Goal: Task Accomplishment & Management: Manage account settings

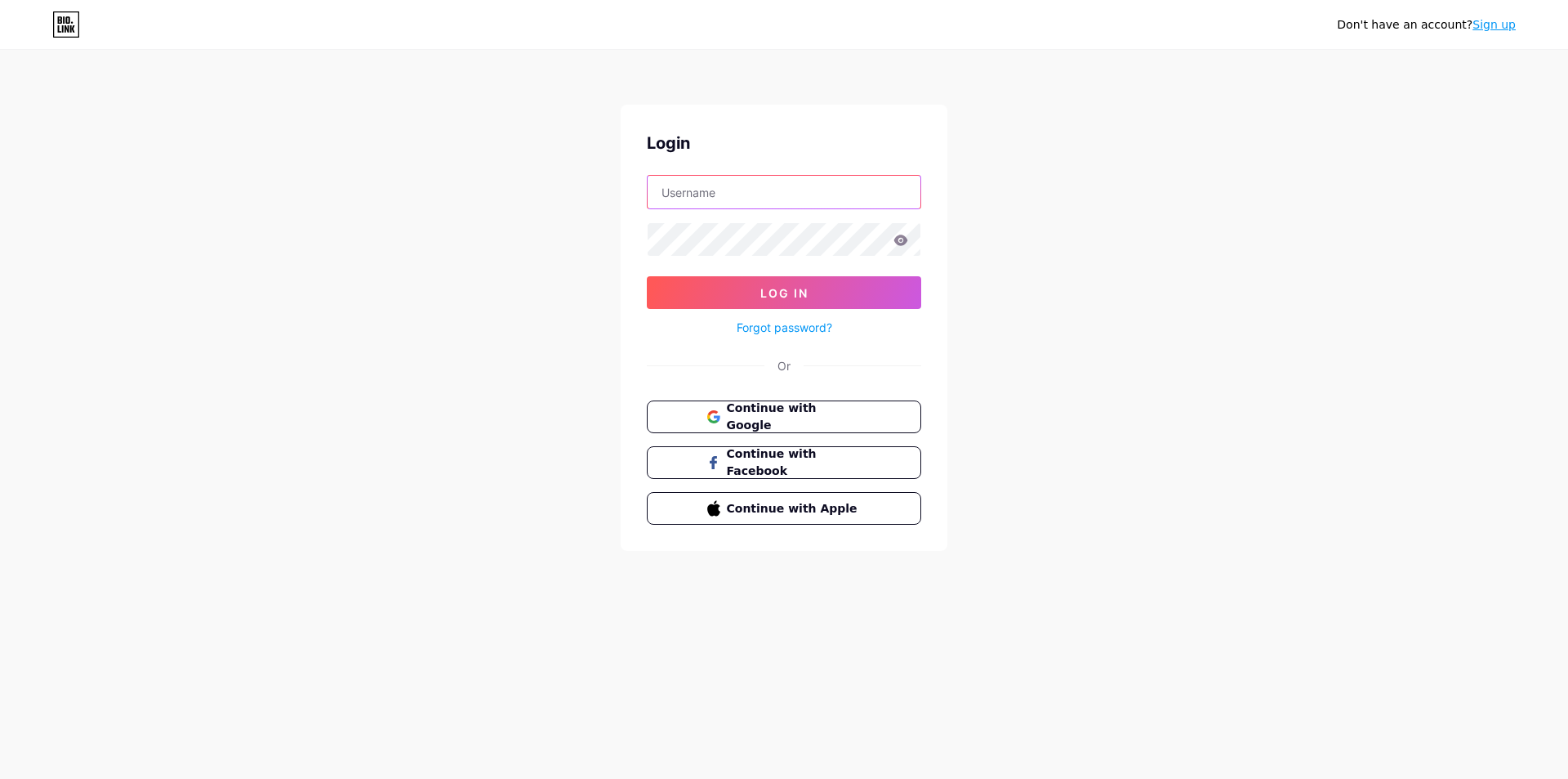
type input "carmineartist"
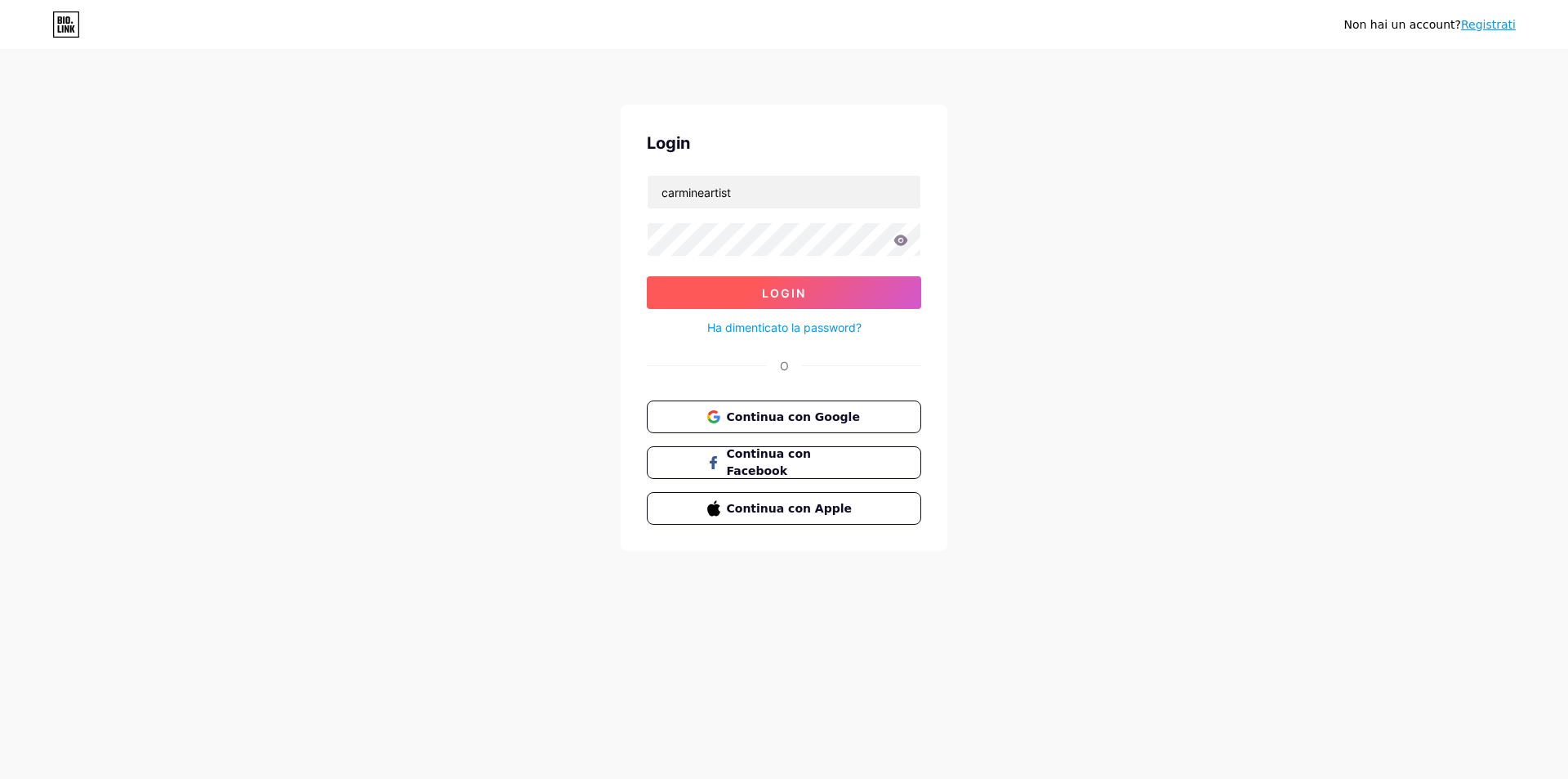
click at [809, 290] on button "Login" at bounding box center [783, 292] width 274 height 32
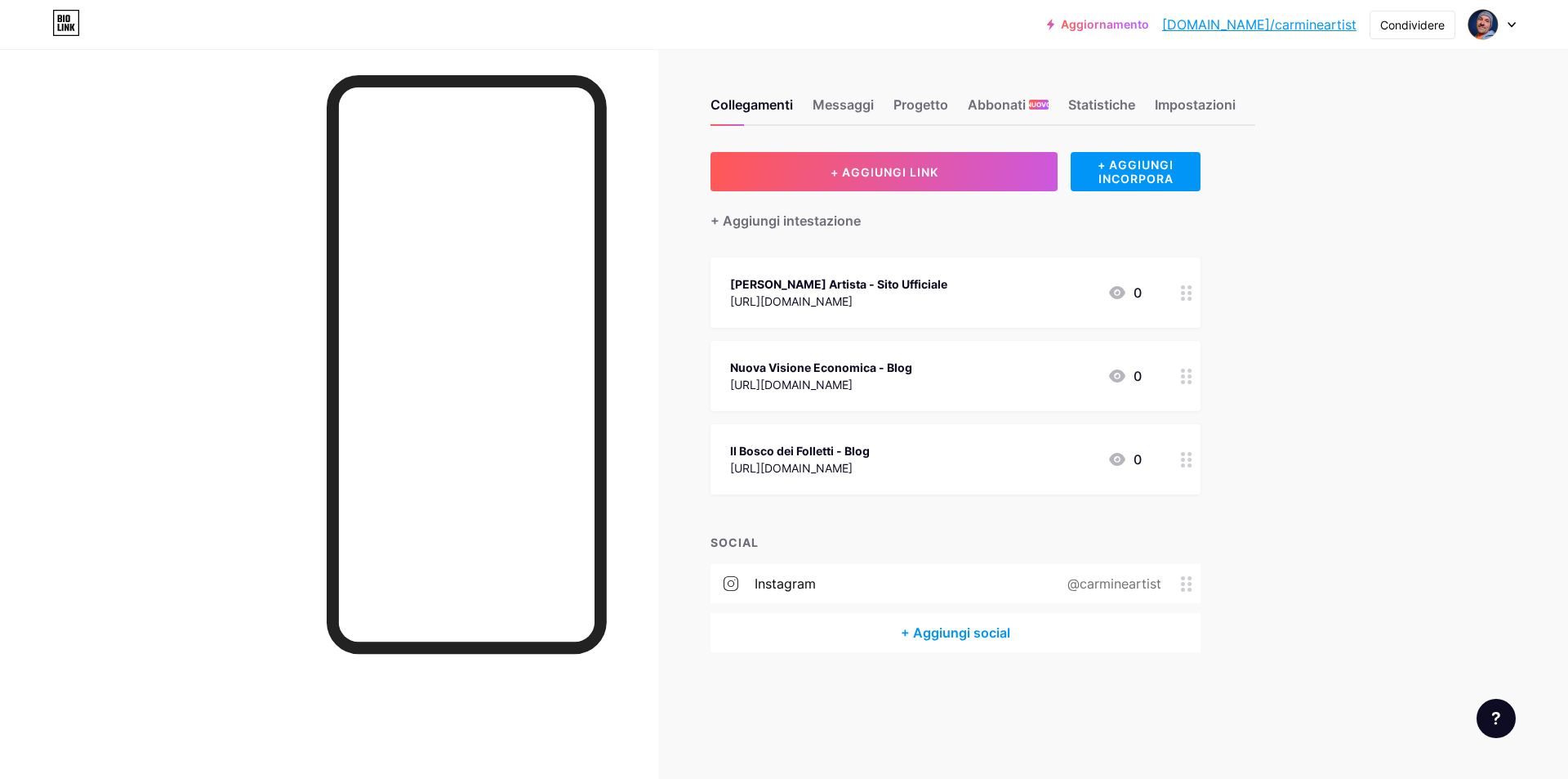
click at [938, 629] on font "+ Aggiungi social" at bounding box center [956, 632] width 110 height 16
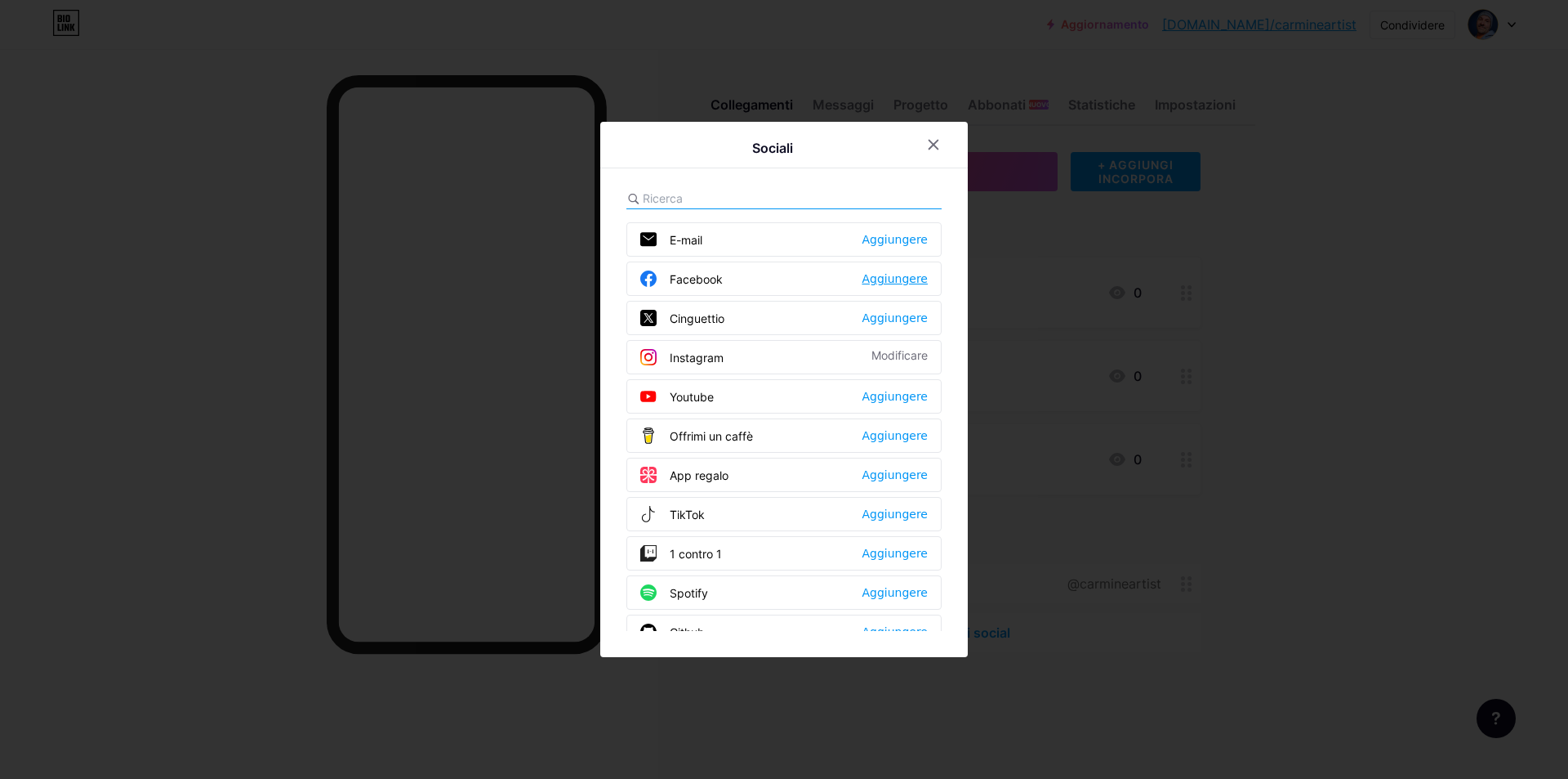
click at [895, 276] on font "Aggiungere" at bounding box center [895, 278] width 67 height 13
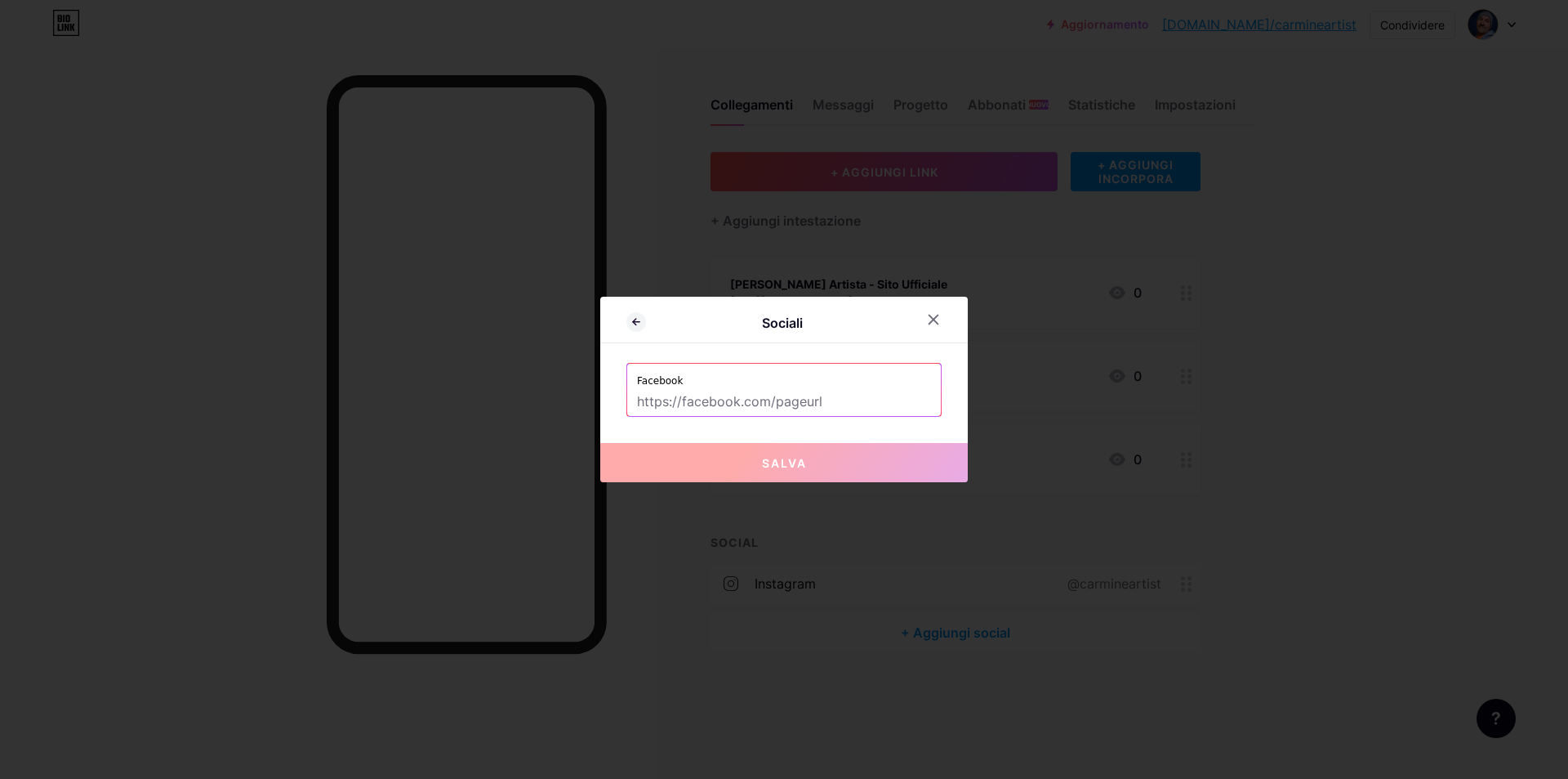
paste input "https://www.facebook.com/groups/carmineartist"
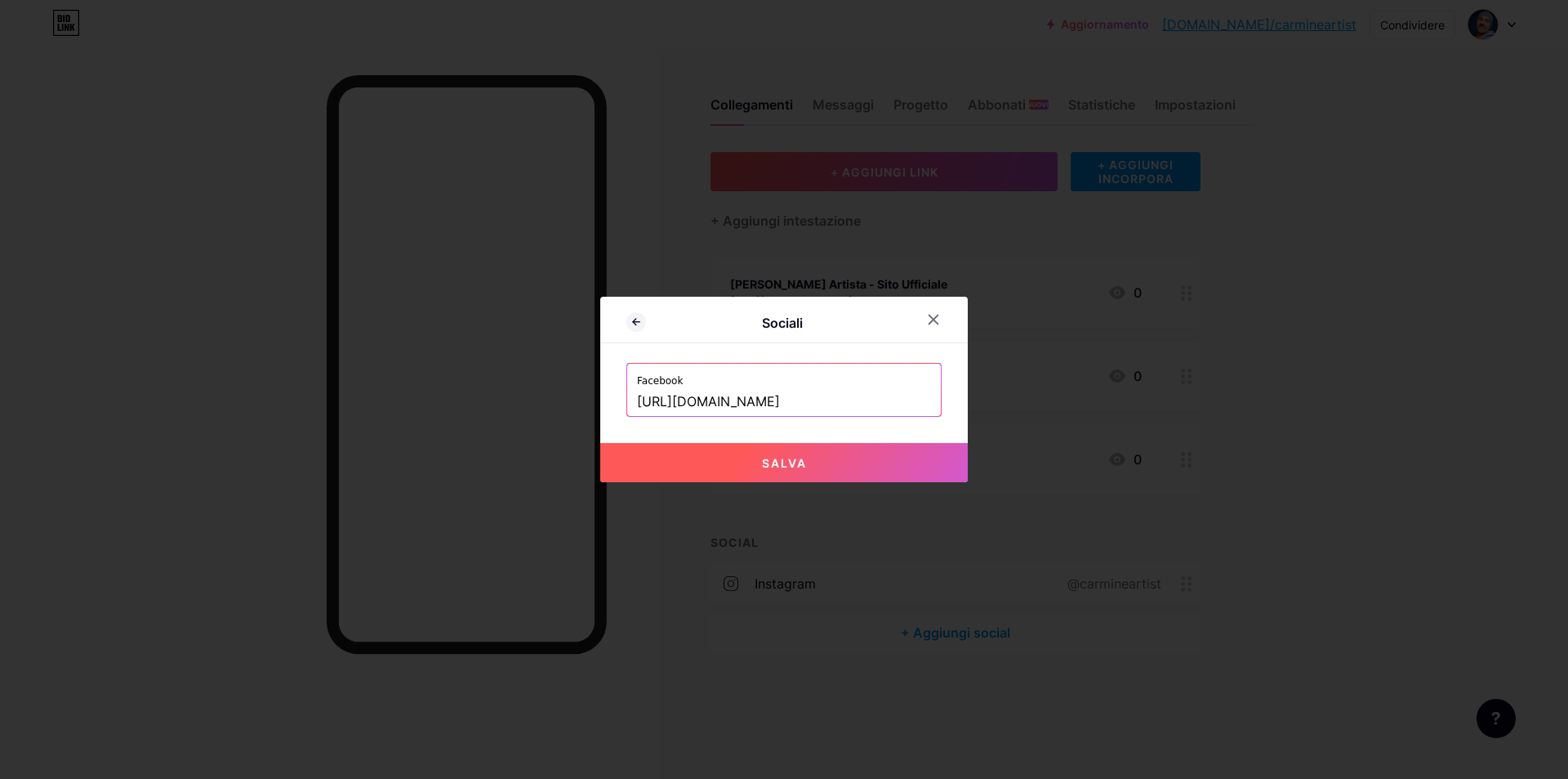
scroll to position [0, 6]
type input "https://www.facebook.com/groups/carmineartist"
click at [807, 462] on button "Salva" at bounding box center [784, 462] width 368 height 40
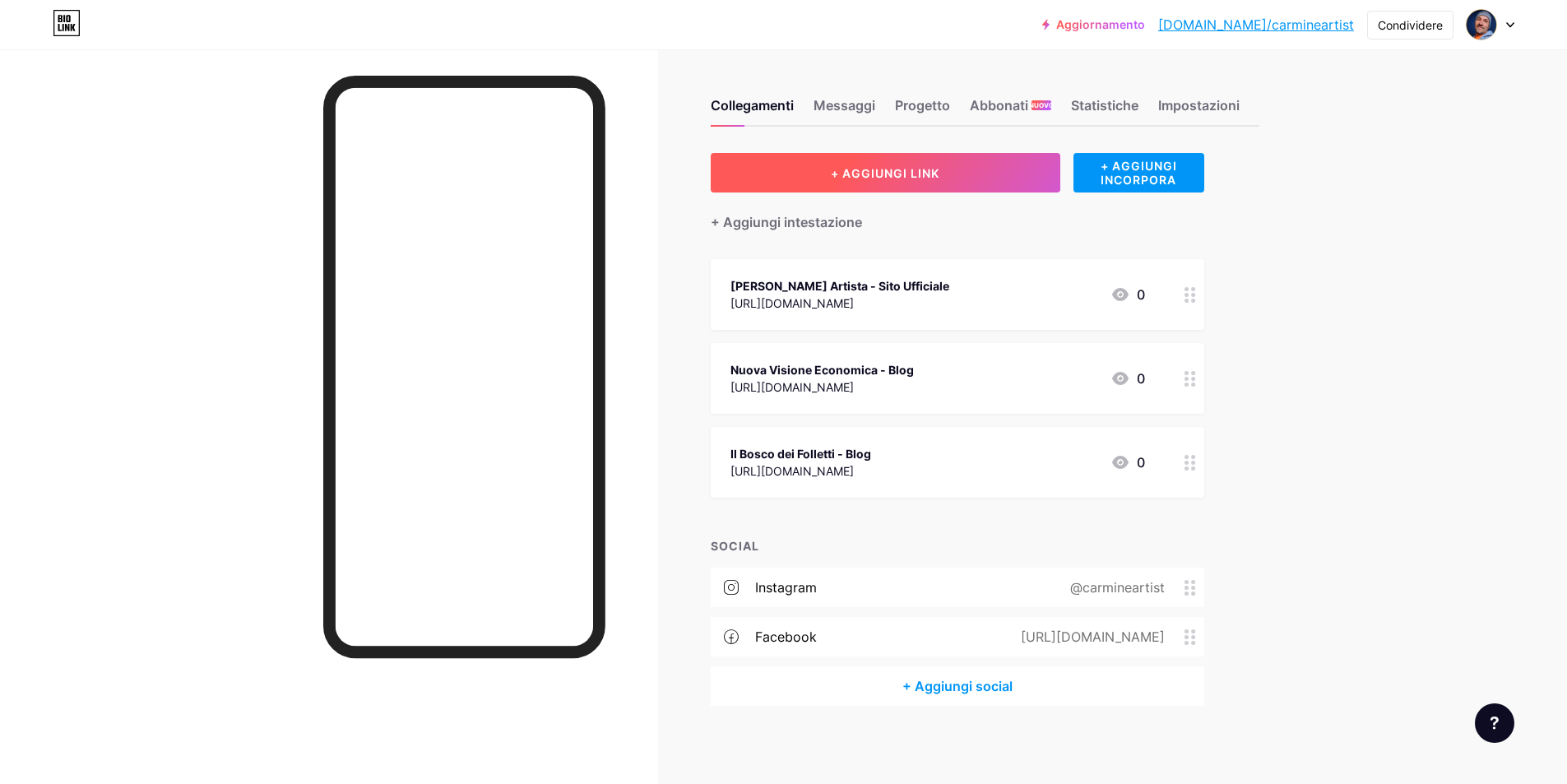
click at [902, 173] on font "+ AGGIUNGI LINK" at bounding box center [885, 172] width 109 height 14
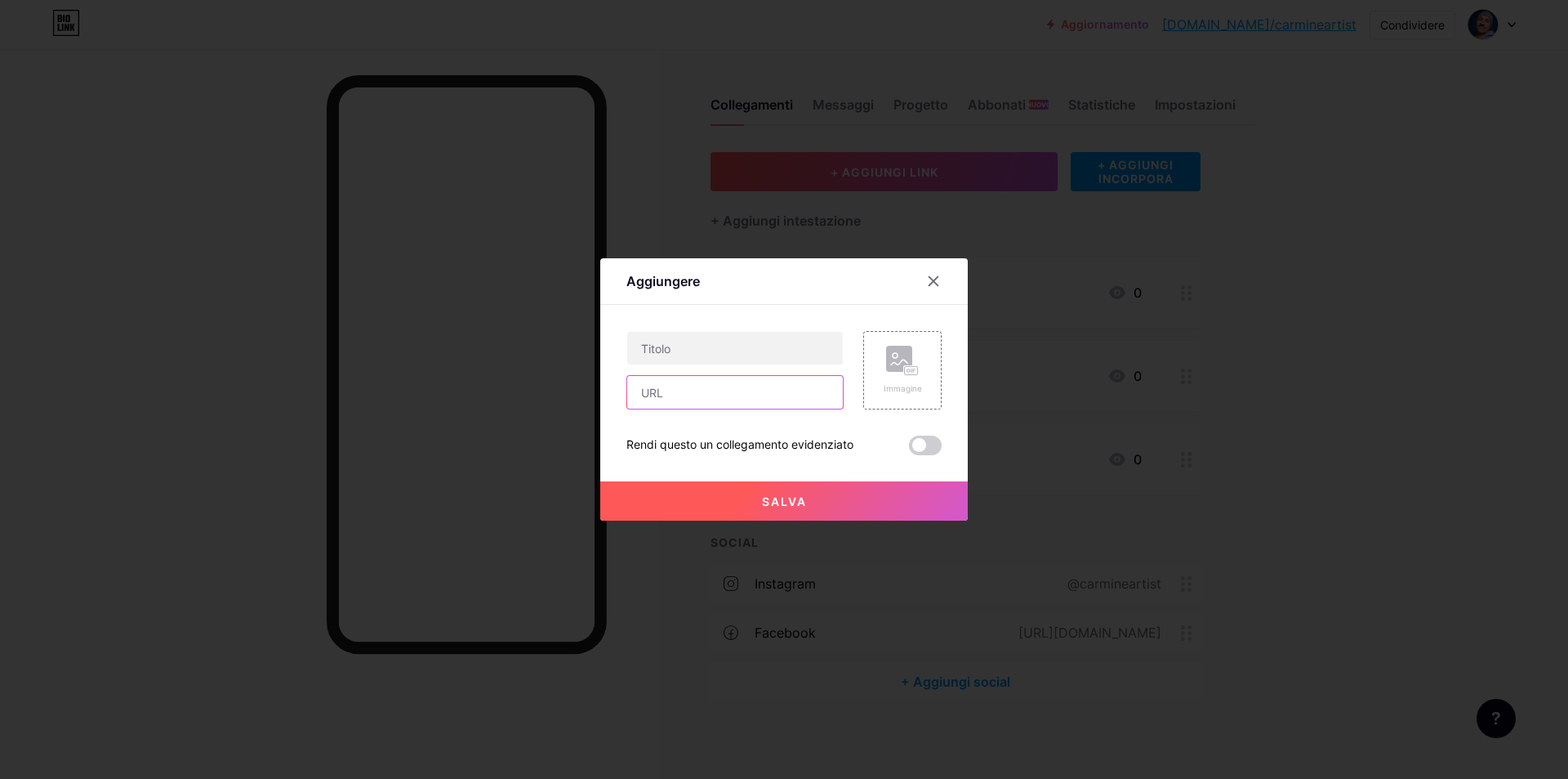
paste input "https://www.facebook.com/groups/carmineartist"
type input "https://www.facebook.com/groups/carmineartist"
click at [717, 342] on input "text" at bounding box center [735, 348] width 216 height 32
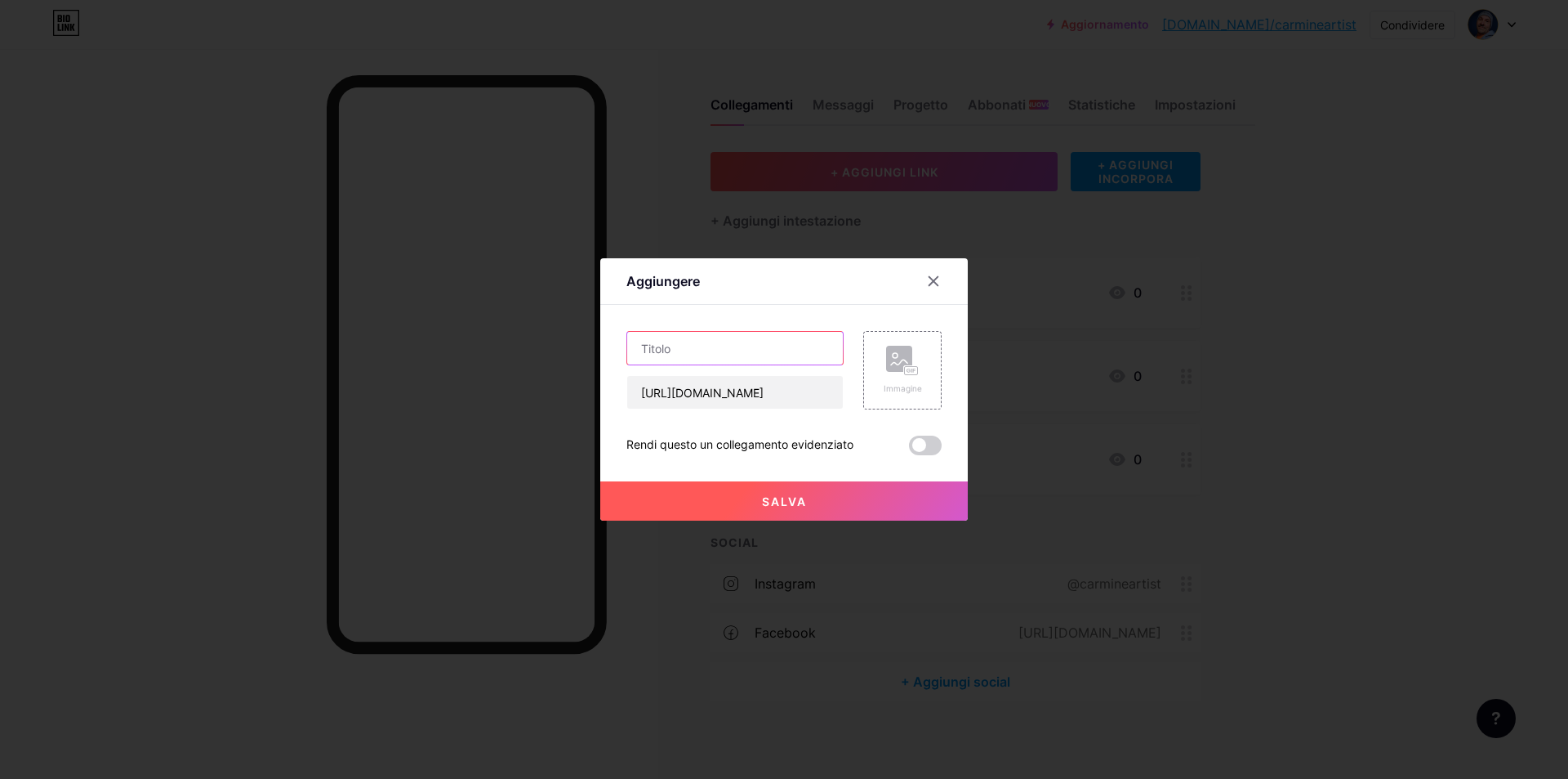
paste input "https://www.facebook.com/groups/carmineartist/"
type input "h"
type input "Carmine Artist Group, Timeless Visionaries"
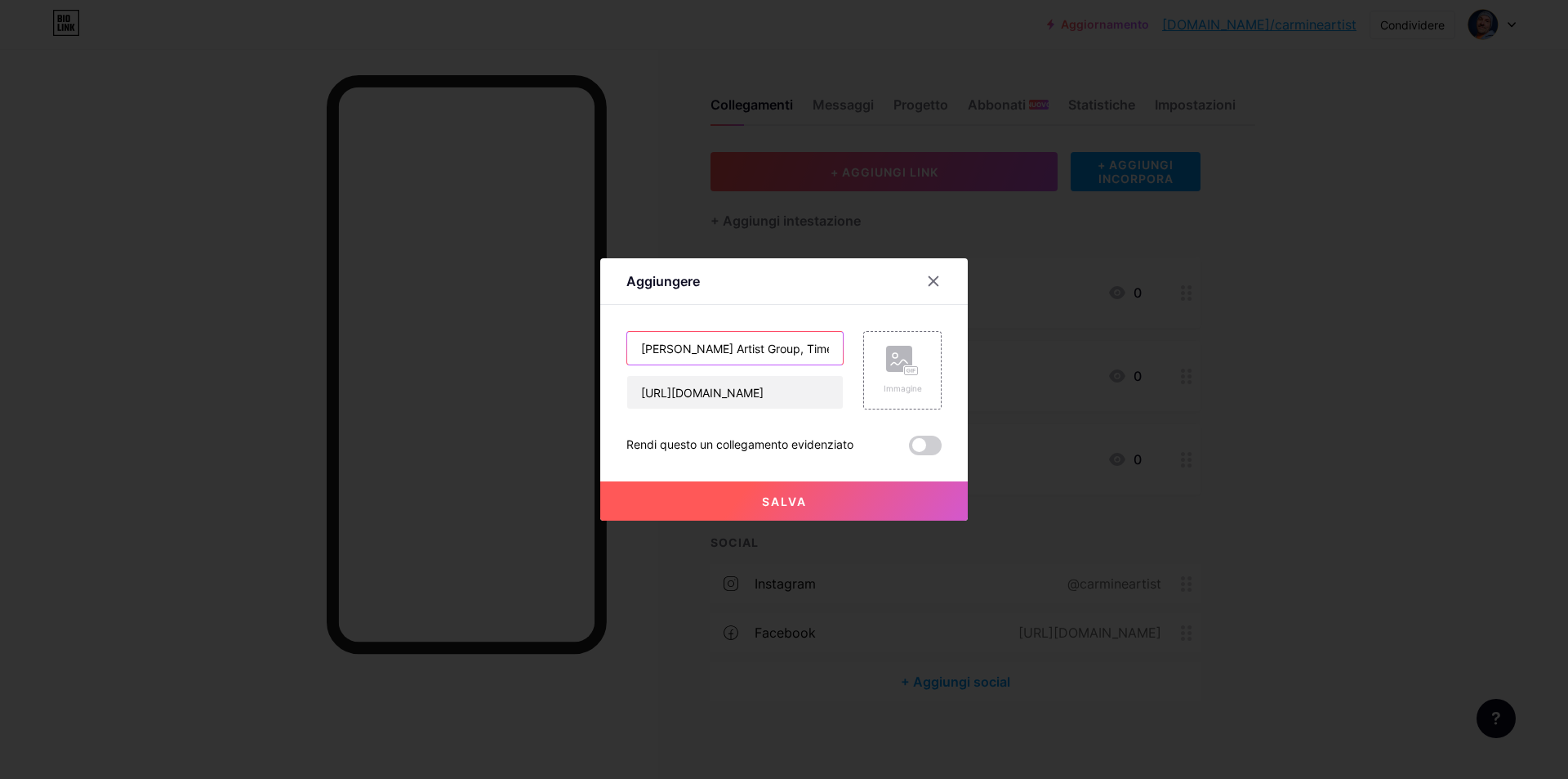
click at [821, 347] on input "Carmine Artist Group, Timeless Visionaries" at bounding box center [735, 348] width 216 height 32
click at [772, 497] on font "Salva" at bounding box center [784, 500] width 45 height 13
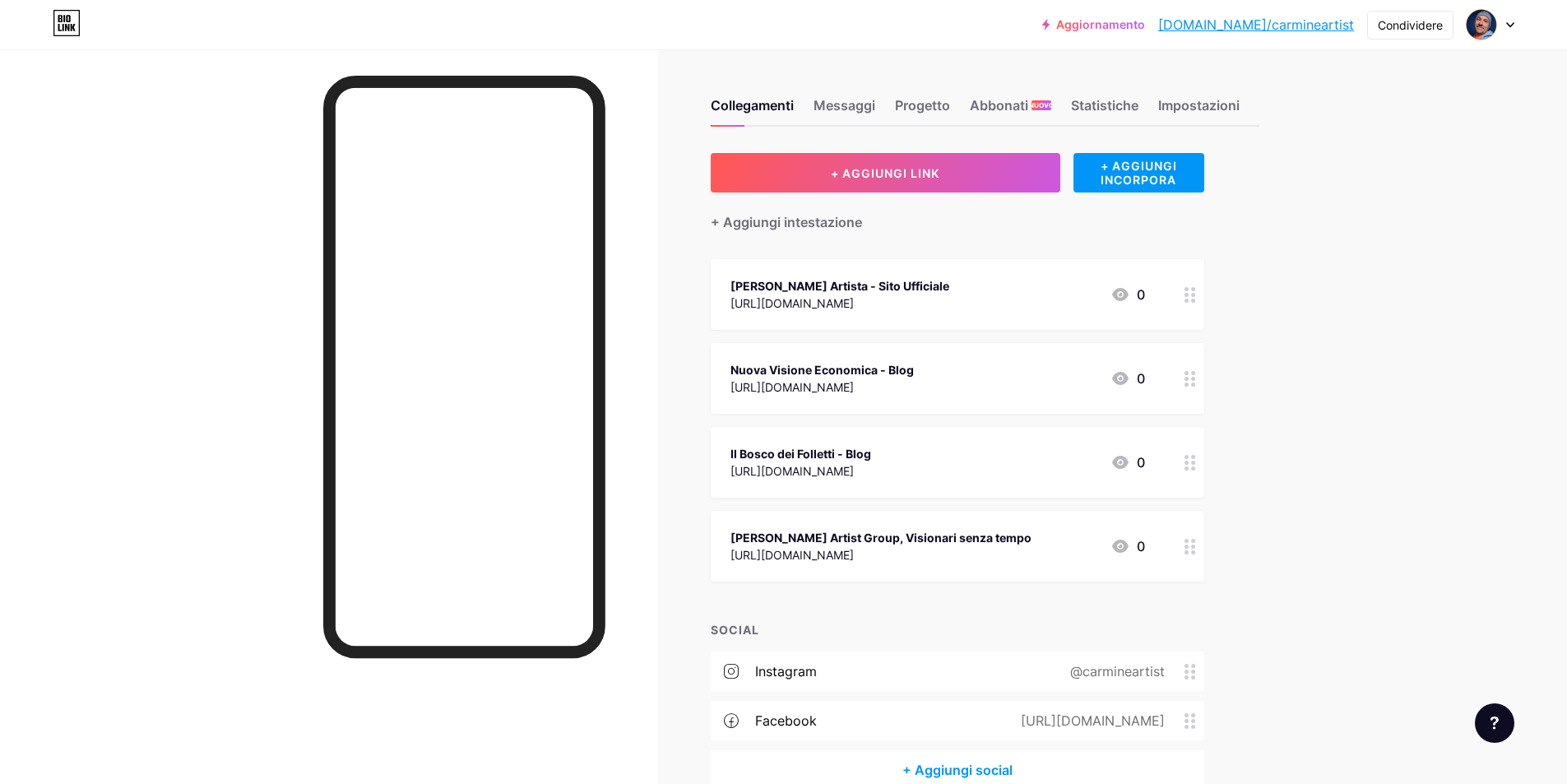
click at [1194, 722] on icon at bounding box center [1190, 720] width 12 height 15
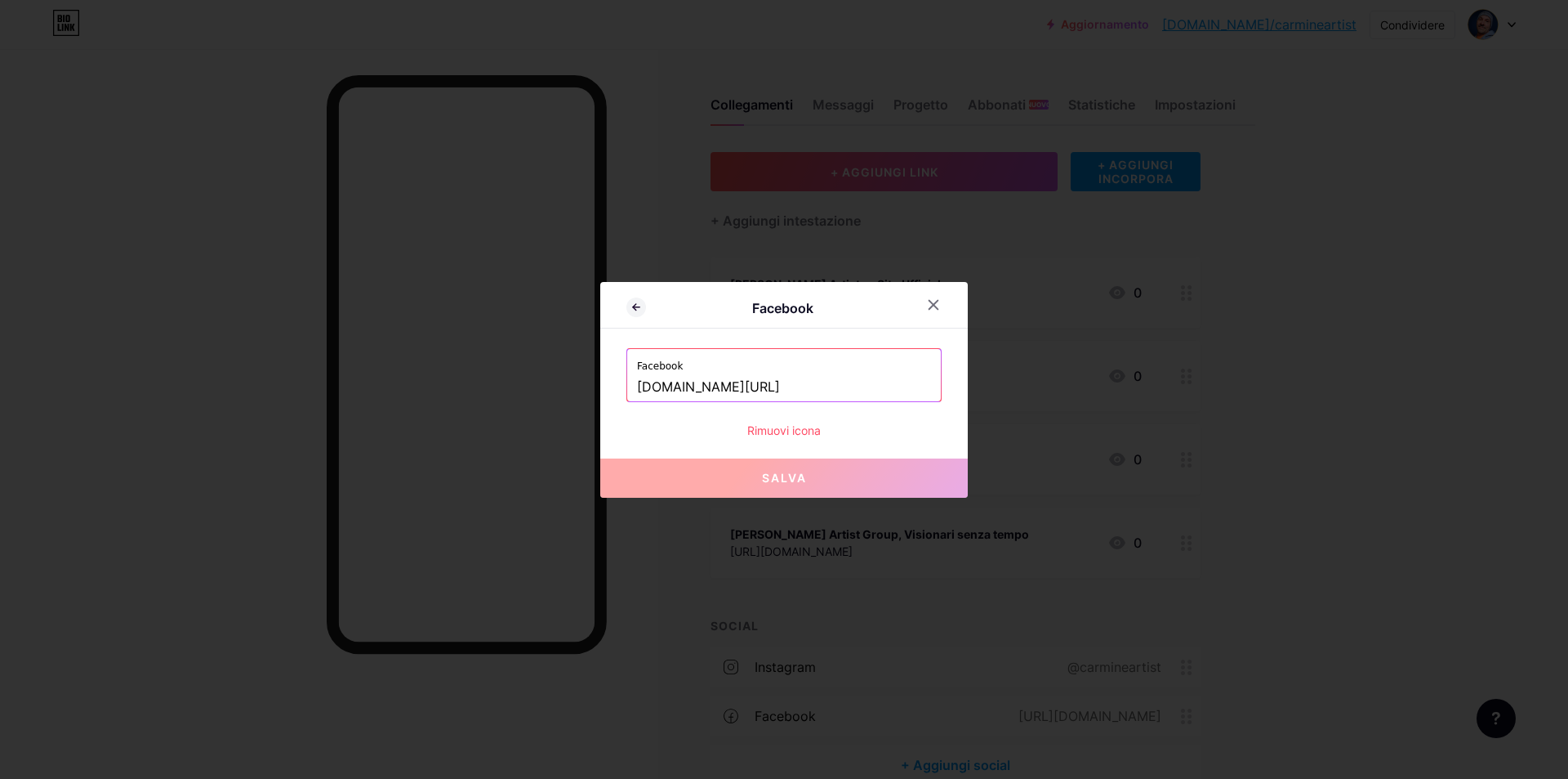
click at [776, 434] on font "Rimuovi icona" at bounding box center [784, 429] width 74 height 13
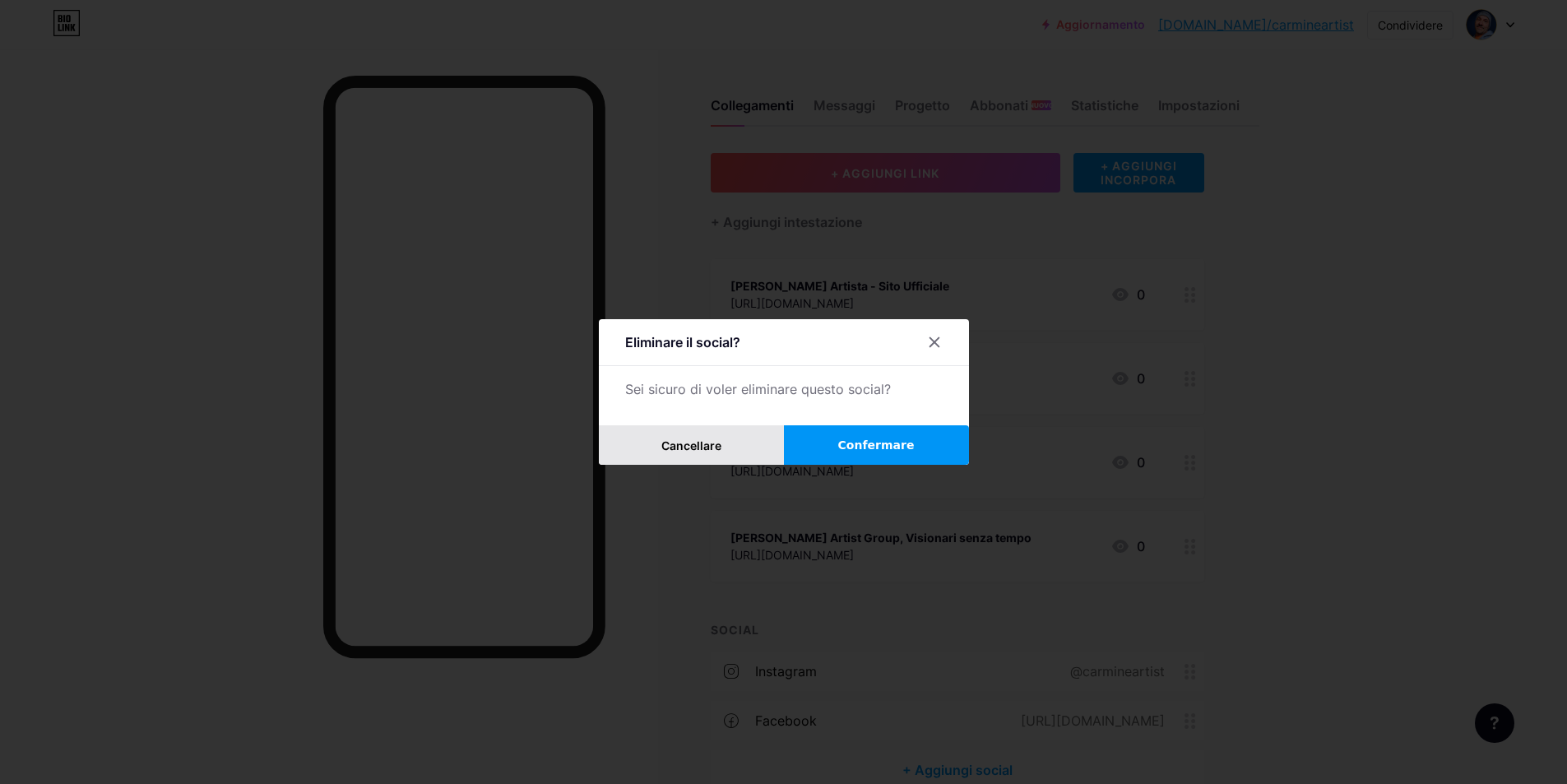
click at [713, 447] on font "Cancellare" at bounding box center [691, 445] width 60 height 14
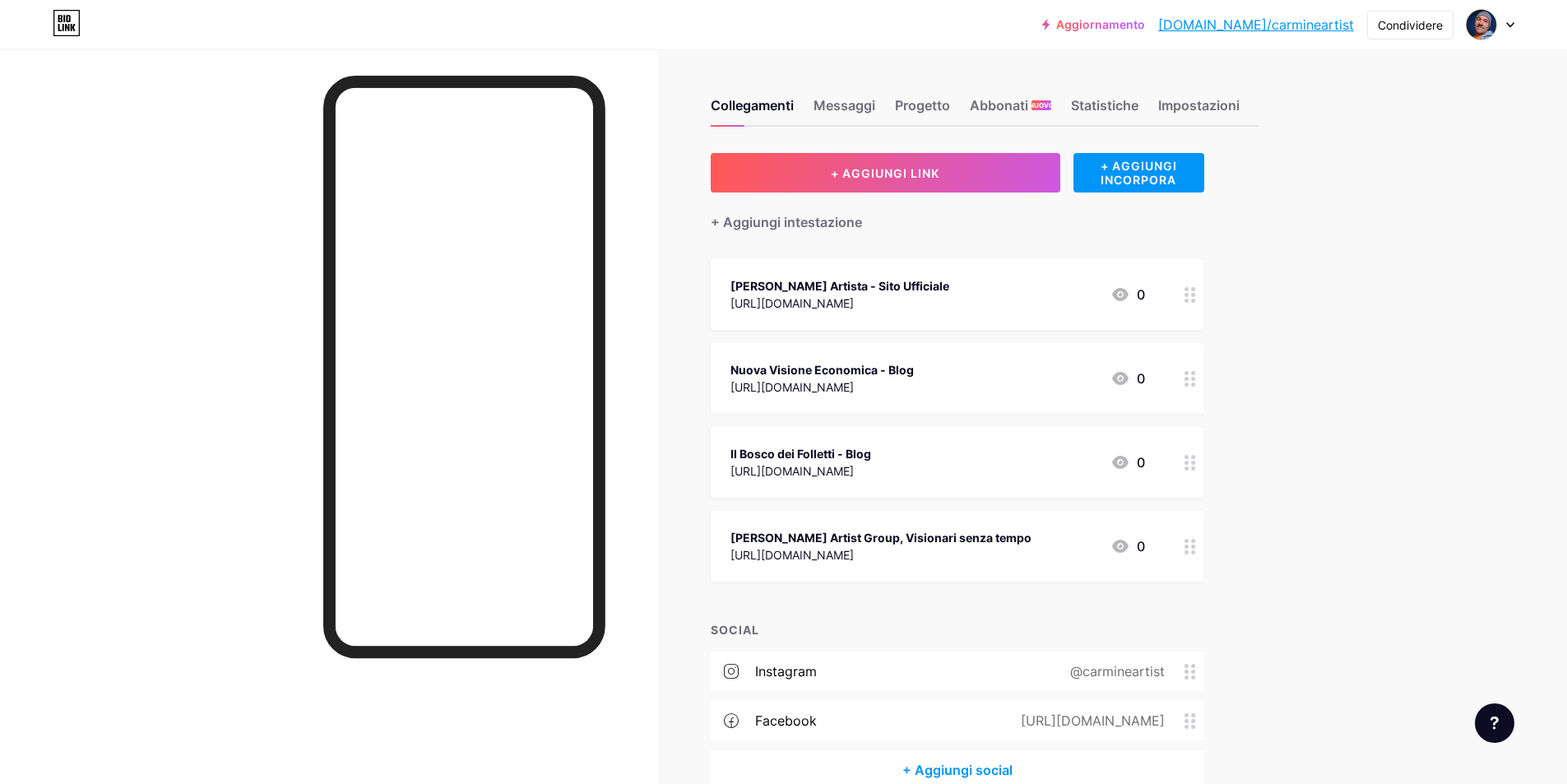
click at [1185, 715] on div "https://www.facebook.com/groups/carmineartist" at bounding box center [1090, 721] width 190 height 20
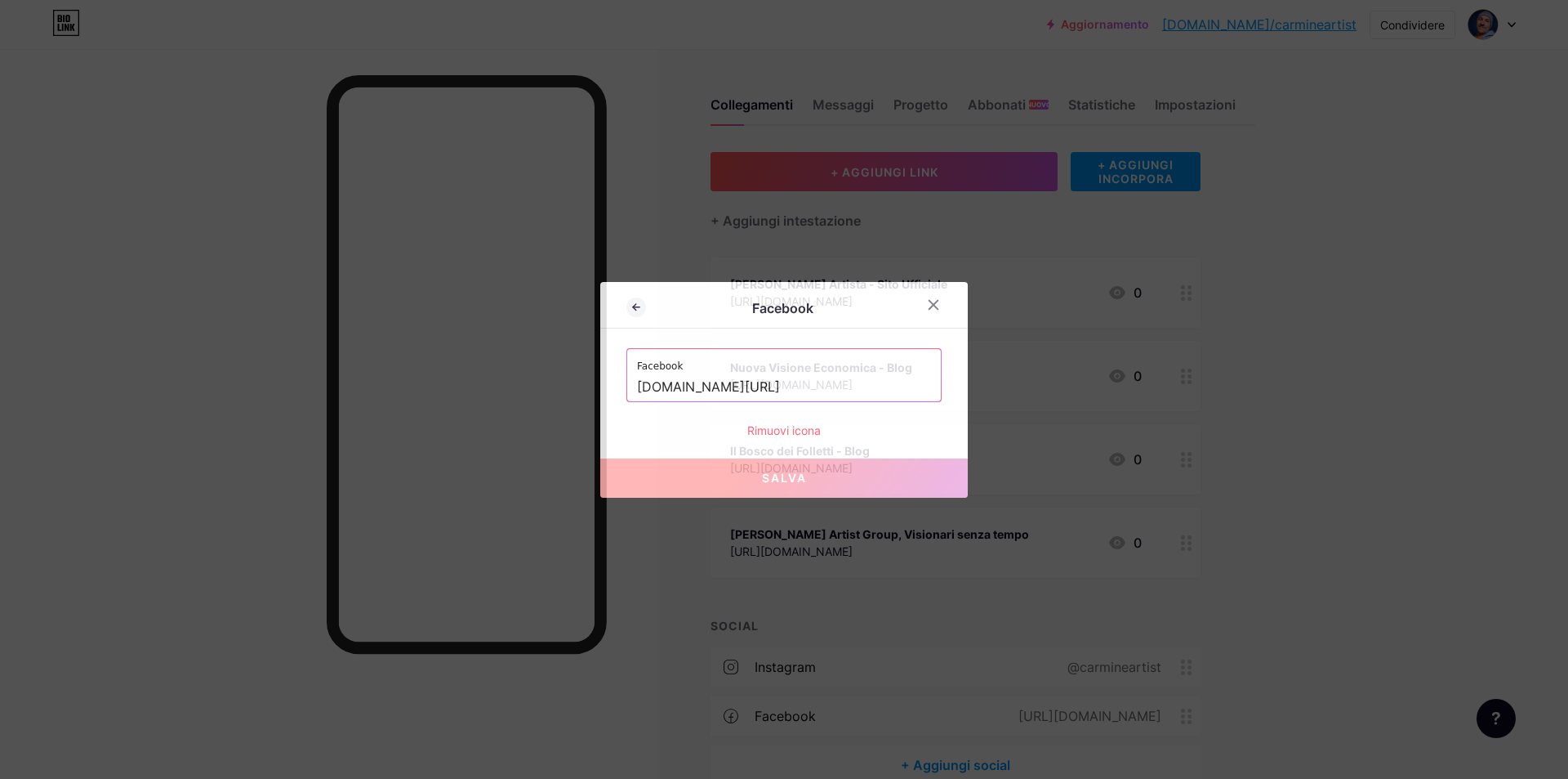
click at [785, 427] on font "Rimuovi icona" at bounding box center [784, 429] width 74 height 13
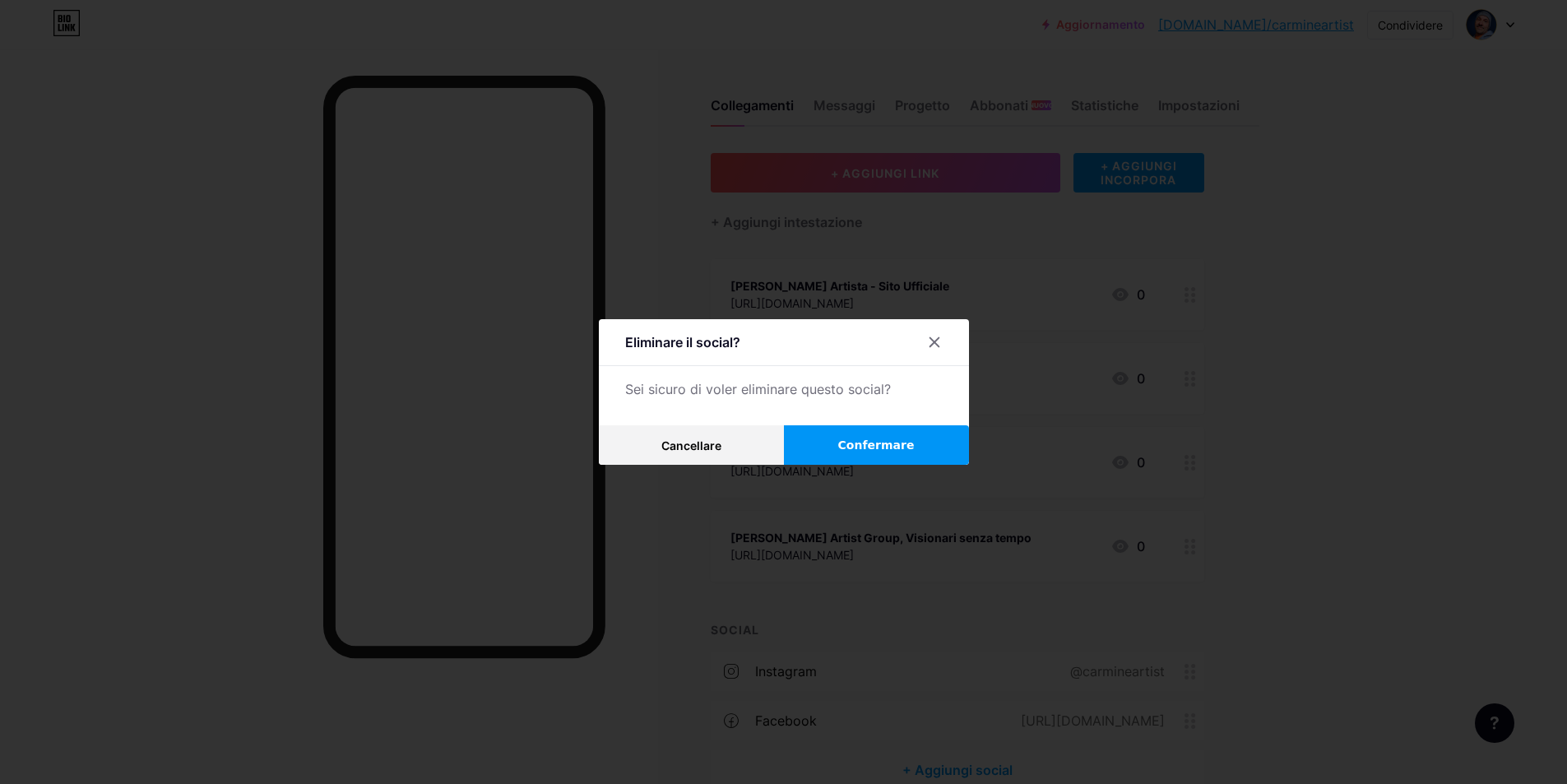
click at [856, 444] on font "Confermare" at bounding box center [877, 445] width 76 height 14
